Goal: Task Accomplishment & Management: Use online tool/utility

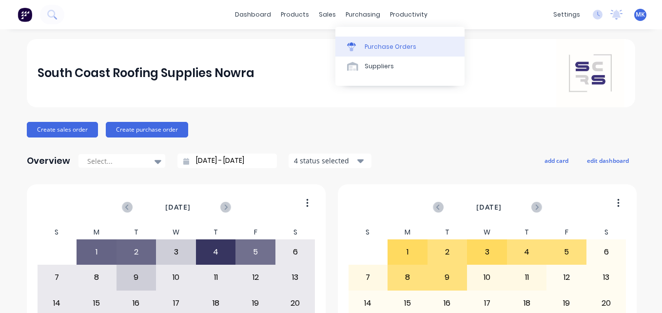
click at [367, 47] on div "Purchase Orders" at bounding box center [391, 46] width 52 height 9
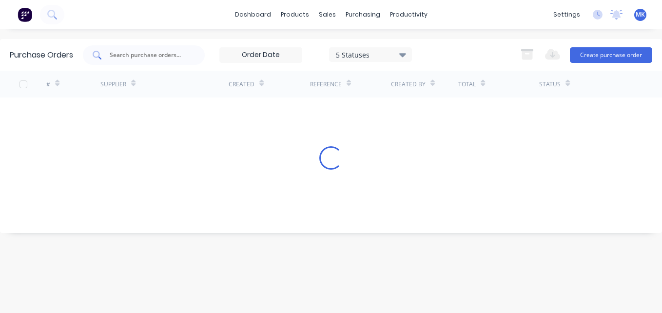
click at [133, 58] on input "text" at bounding box center [149, 55] width 81 height 10
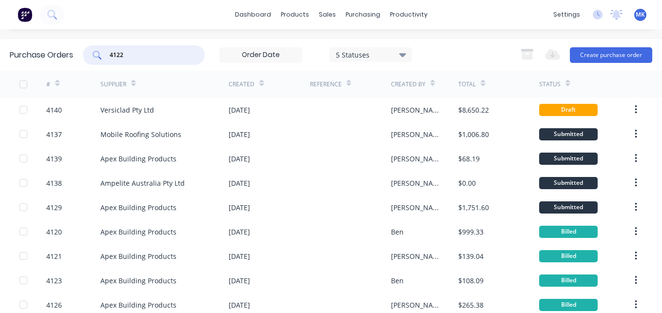
type input "4122"
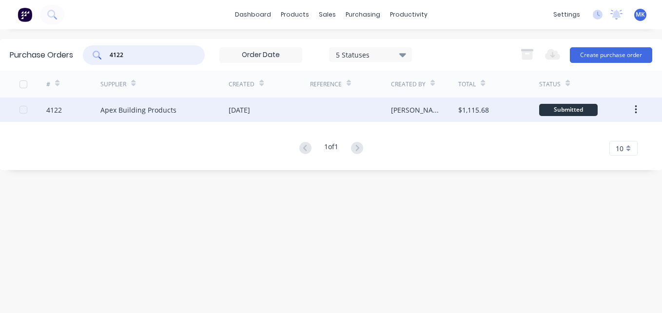
click at [246, 111] on div "[DATE]" at bounding box center [239, 110] width 21 height 10
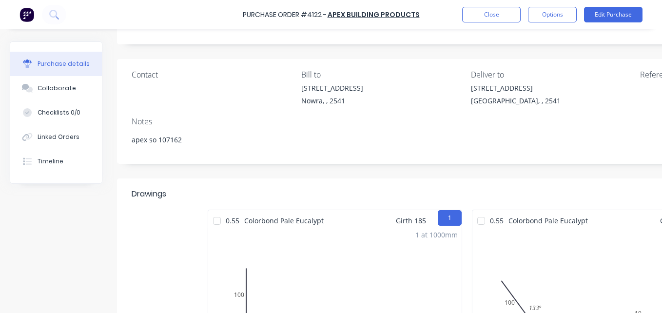
scroll to position [49, 162]
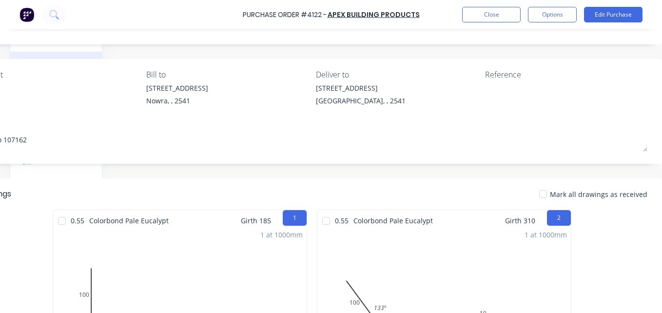
click at [600, 194] on span "Mark all drawings as received" at bounding box center [598, 194] width 97 height 10
click at [544, 193] on div at bounding box center [542, 193] width 19 height 19
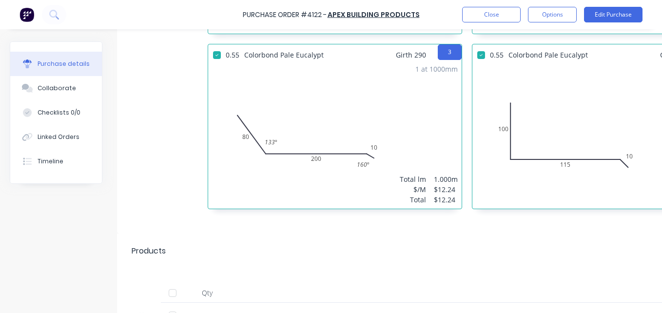
scroll to position [390, 0]
click at [180, 290] on div at bounding box center [172, 292] width 19 height 19
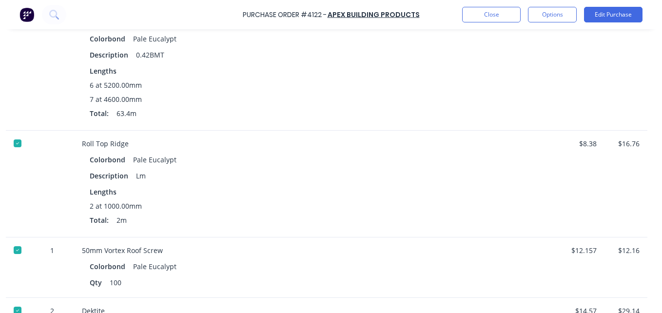
scroll to position [536, 162]
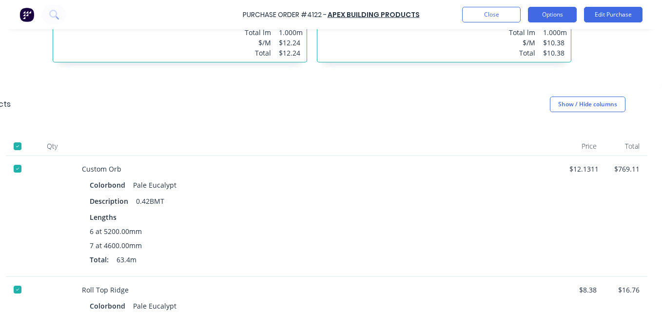
click at [539, 19] on button "Options" at bounding box center [552, 15] width 49 height 16
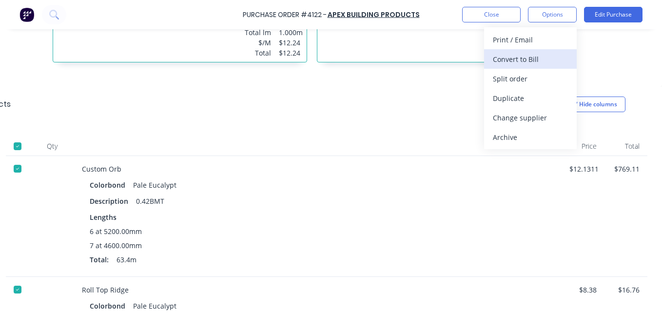
click at [540, 67] on button "Convert to Bill" at bounding box center [530, 58] width 93 height 19
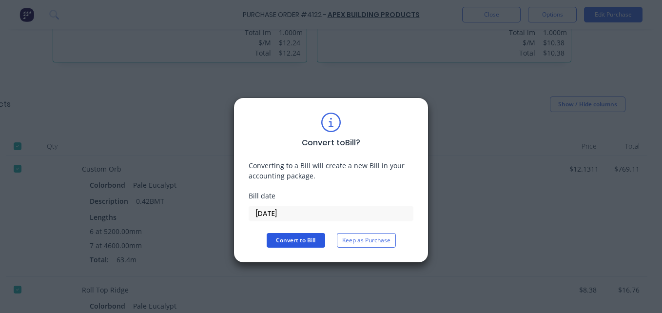
click at [316, 242] on button "Convert to Bill" at bounding box center [296, 240] width 58 height 15
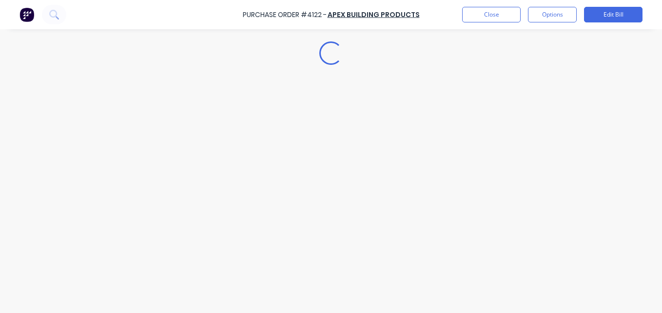
type textarea "x"
